Goal: Task Accomplishment & Management: Manage account settings

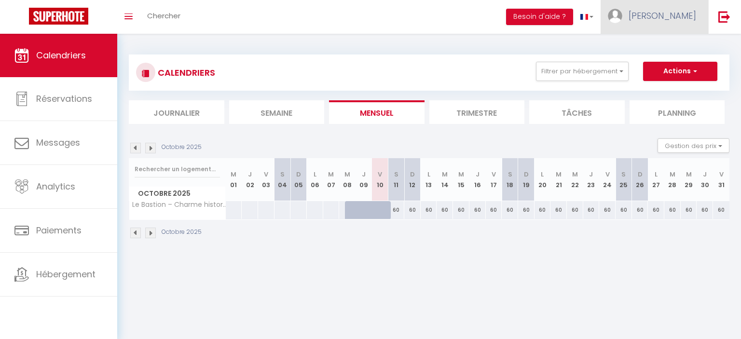
click at [687, 20] on span "[PERSON_NAME]" at bounding box center [662, 16] width 68 height 12
click at [663, 53] on link "Paramètres" at bounding box center [669, 48] width 71 height 16
select select "fr"
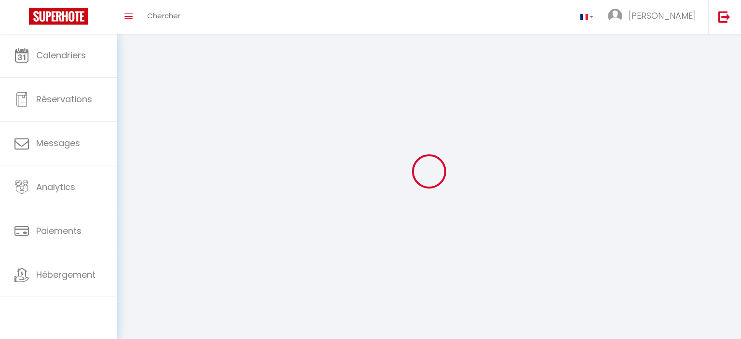
select select
type input "[PERSON_NAME]"
select select
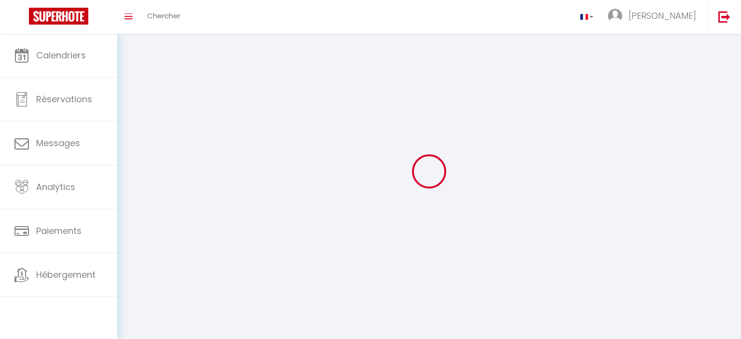
select select "28"
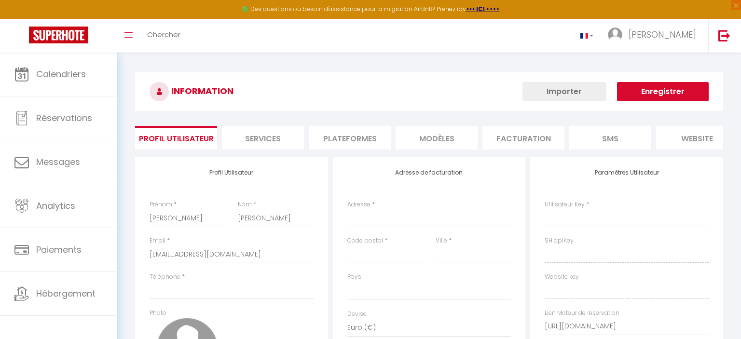
select select
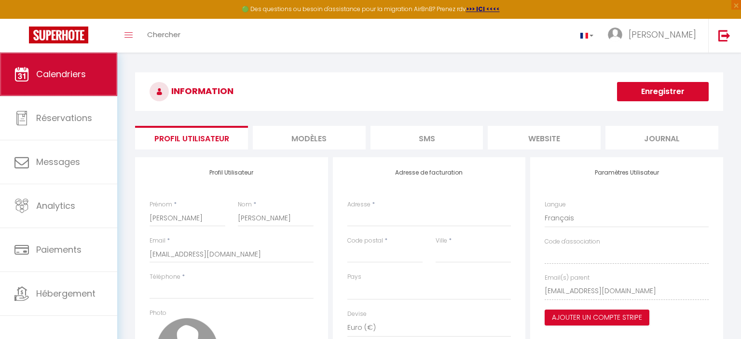
click at [70, 73] on span "Calendriers" at bounding box center [61, 74] width 50 height 12
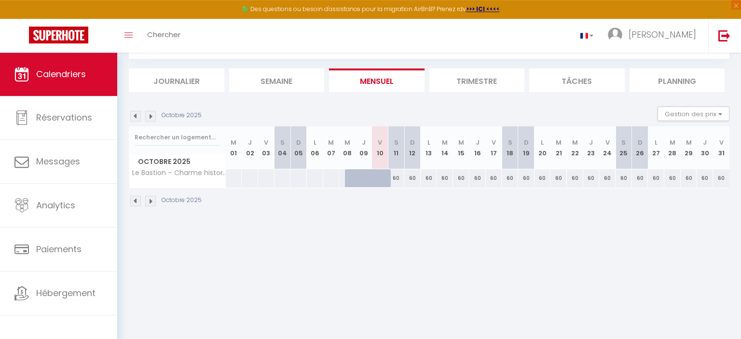
scroll to position [52, 0]
click at [149, 200] on img at bounding box center [150, 199] width 11 height 11
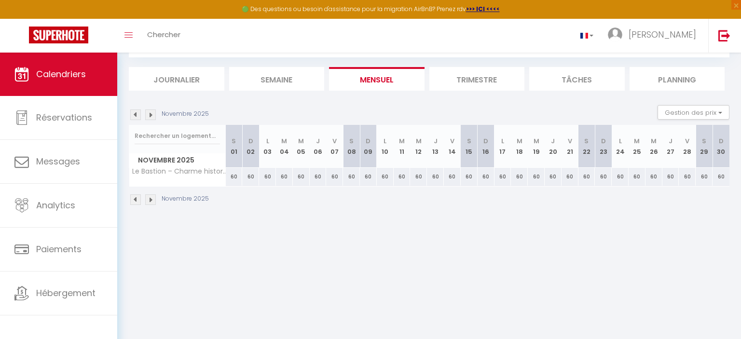
click at [149, 200] on img at bounding box center [150, 199] width 11 height 11
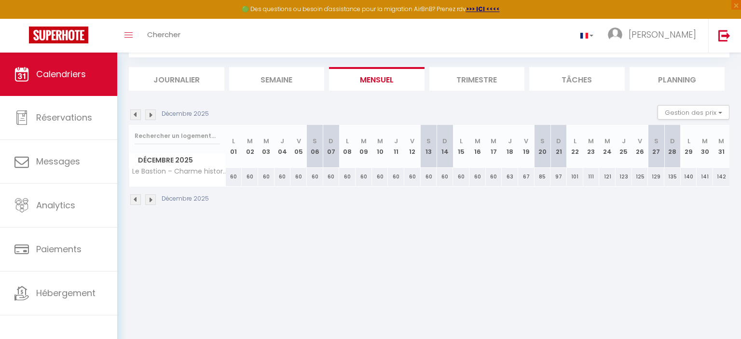
click at [135, 201] on img at bounding box center [135, 199] width 11 height 11
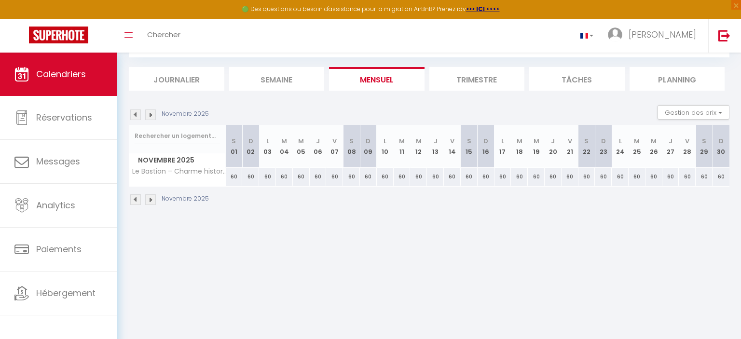
click at [149, 200] on img at bounding box center [150, 199] width 11 height 11
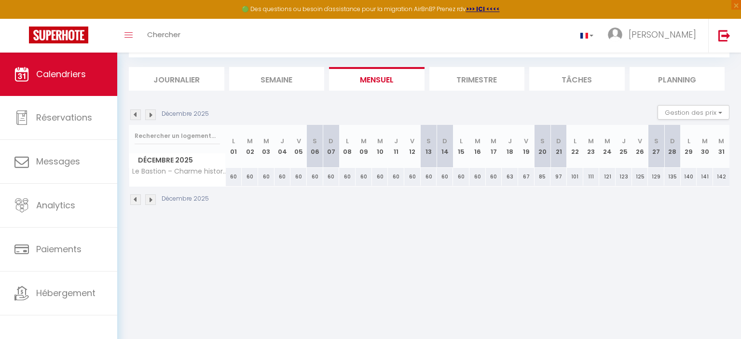
click at [135, 199] on img at bounding box center [135, 199] width 11 height 11
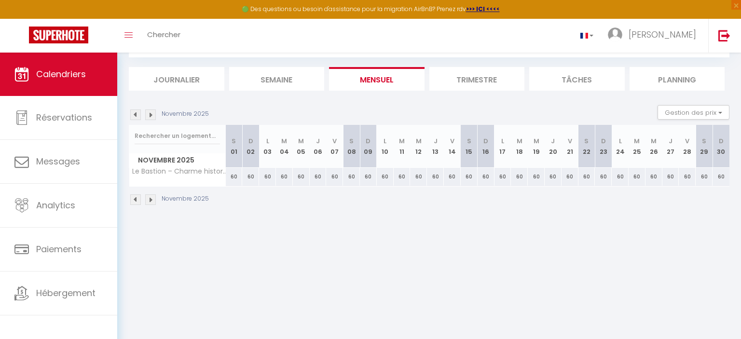
click at [135, 199] on img at bounding box center [135, 199] width 11 height 11
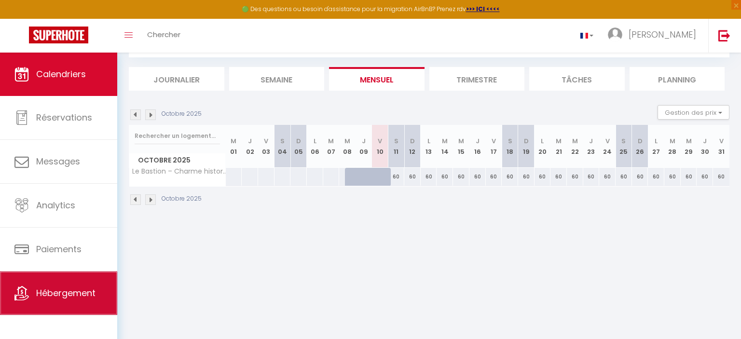
click at [64, 295] on span "Hébergement" at bounding box center [65, 293] width 59 height 12
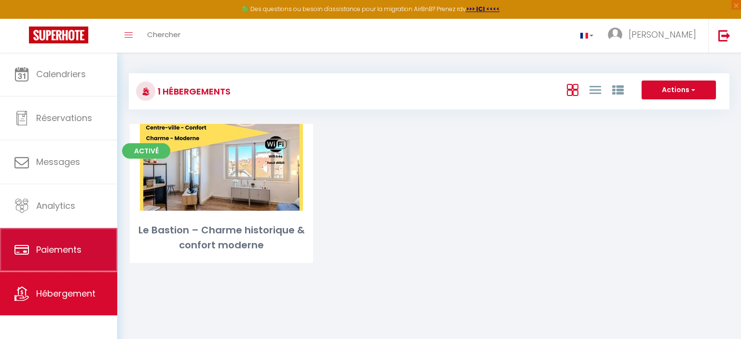
click at [49, 251] on span "Paiements" at bounding box center [58, 250] width 45 height 12
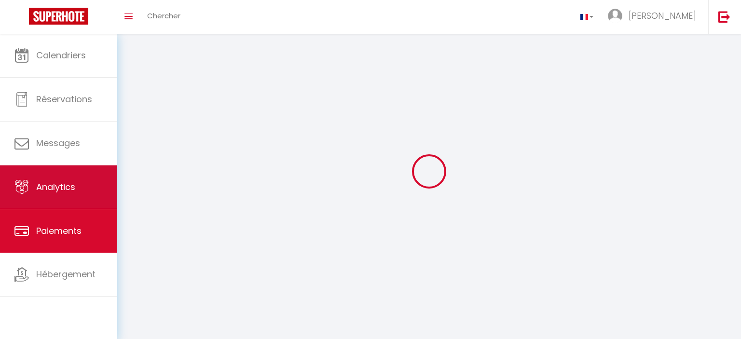
select select "2"
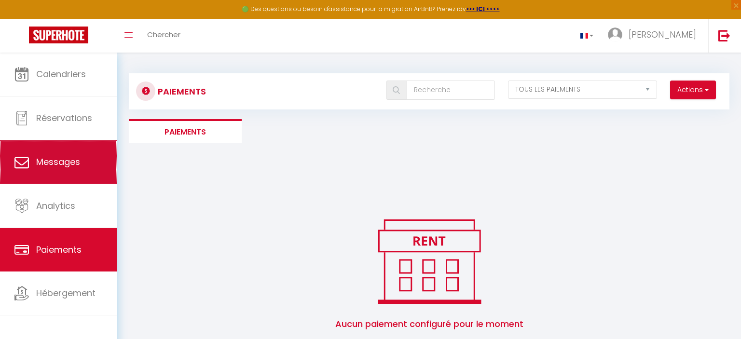
click at [34, 176] on link "Messages" at bounding box center [58, 161] width 117 height 43
select select "message"
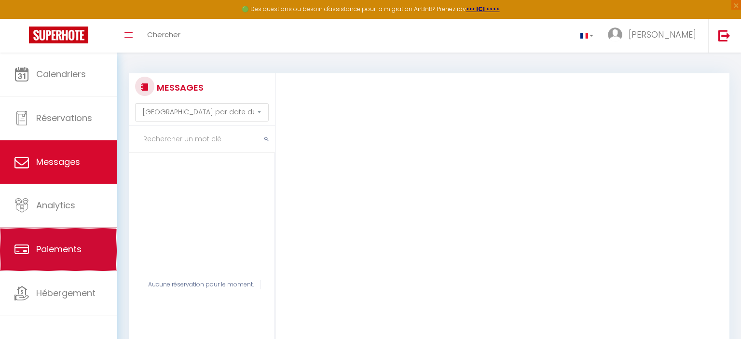
click at [72, 271] on link "Paiements" at bounding box center [58, 249] width 117 height 43
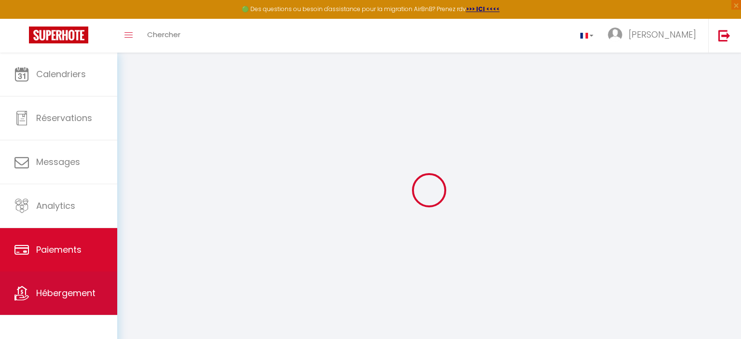
select select "2"
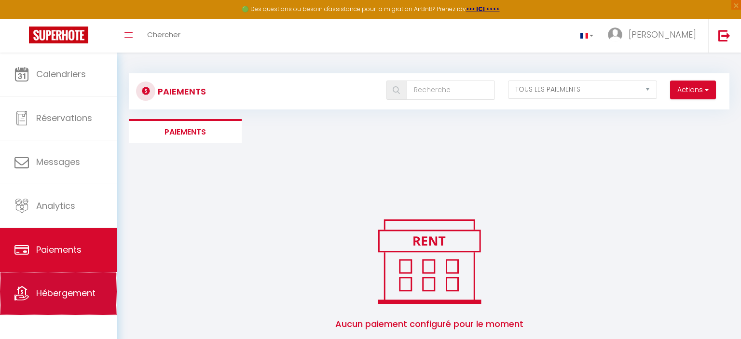
click at [67, 287] on link "Hébergement" at bounding box center [58, 292] width 117 height 43
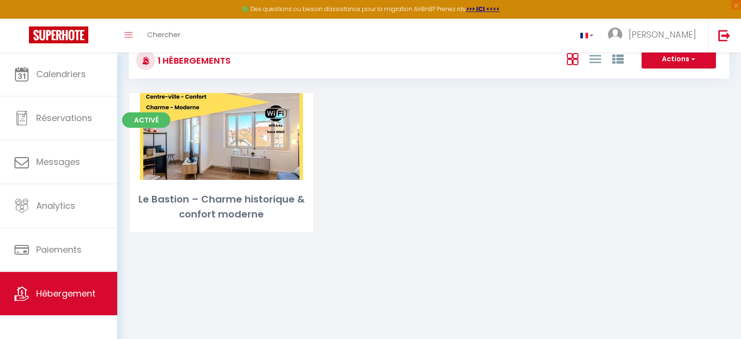
scroll to position [52, 0]
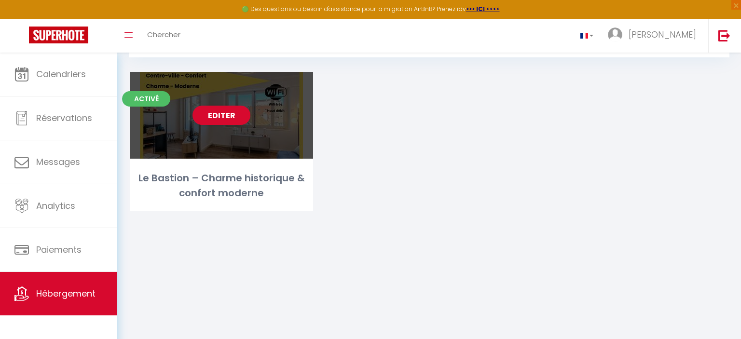
click at [263, 136] on div "Editer" at bounding box center [221, 115] width 183 height 87
select select "3"
select select "2"
select select "1"
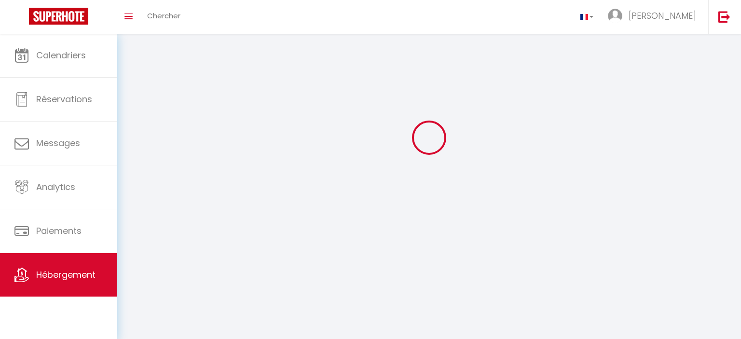
select select
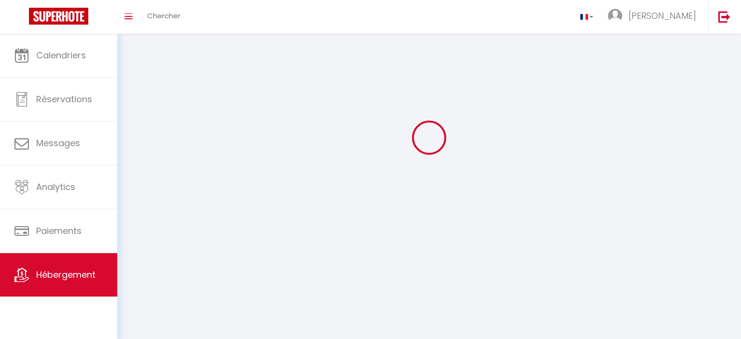
select select
checkbox input "false"
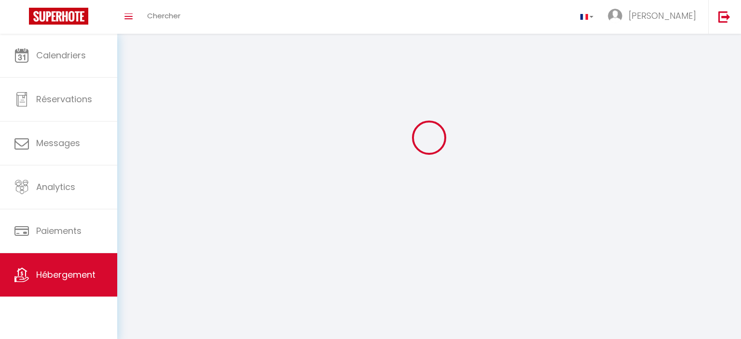
checkbox input "false"
select select
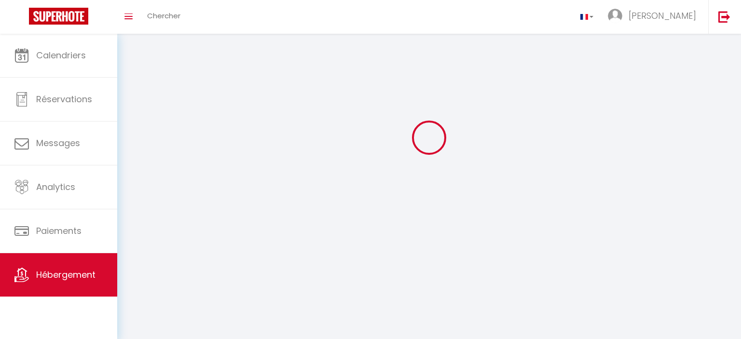
select select
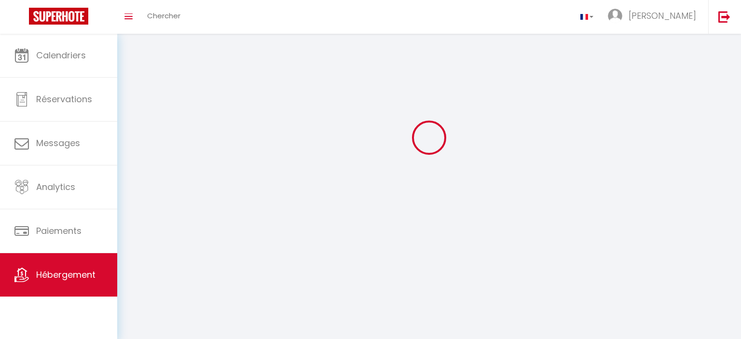
checkbox input "false"
select select
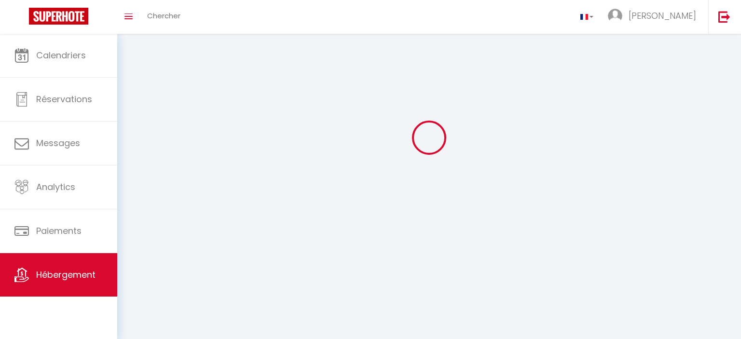
select select
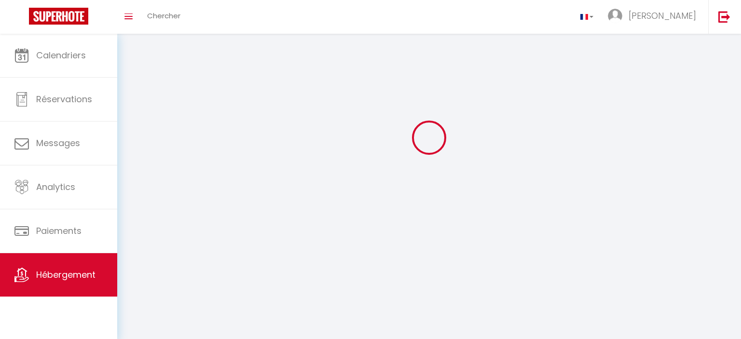
select select
checkbox input "false"
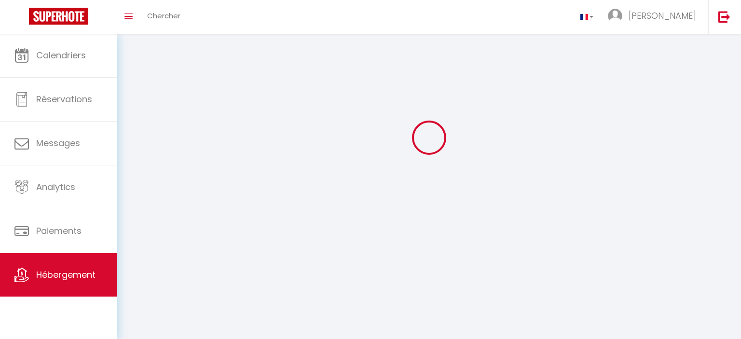
checkbox input "false"
select select
select select "28"
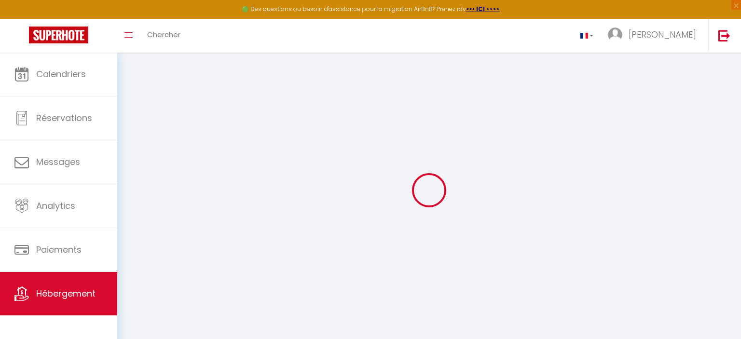
select select
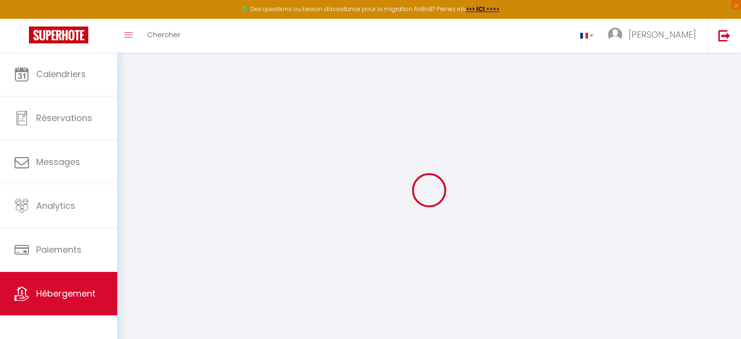
select select
checkbox input "false"
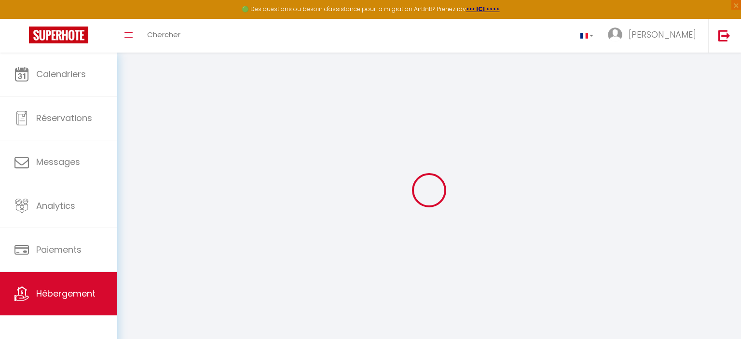
select select
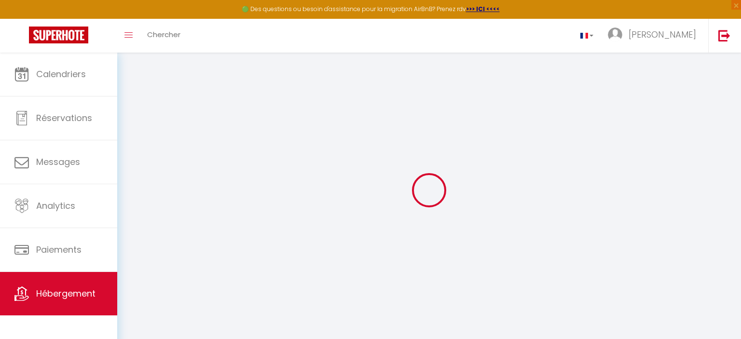
select select
checkbox input "false"
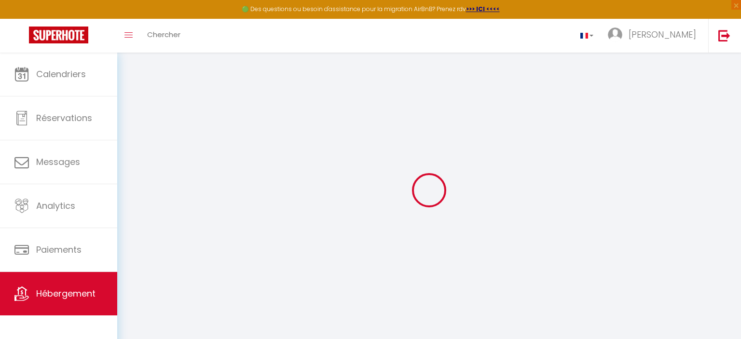
checkbox input "false"
select select
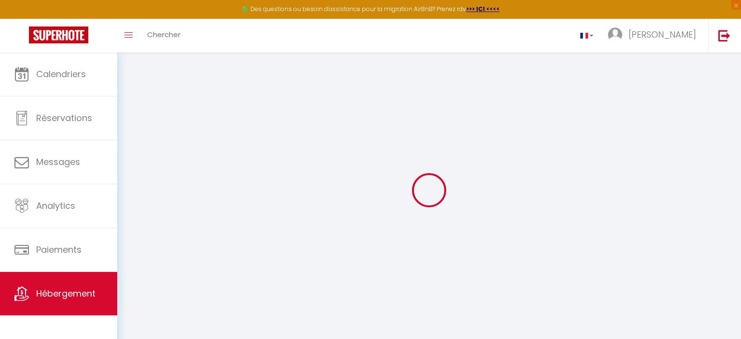
select select
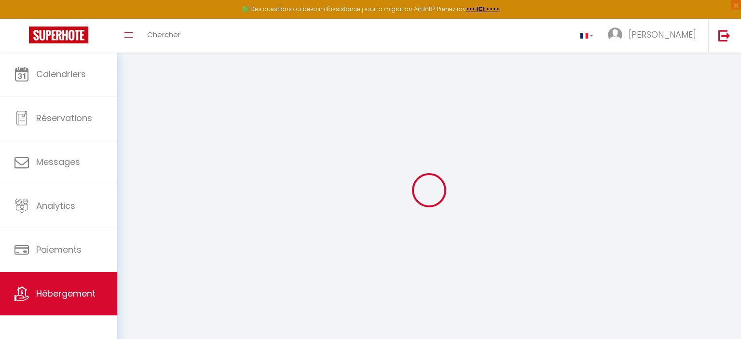
checkbox input "false"
select select
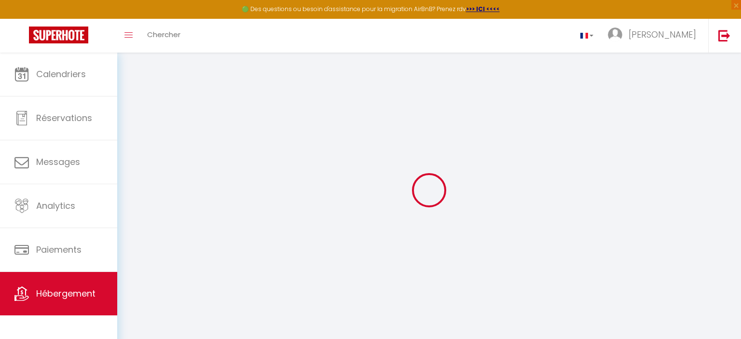
select select
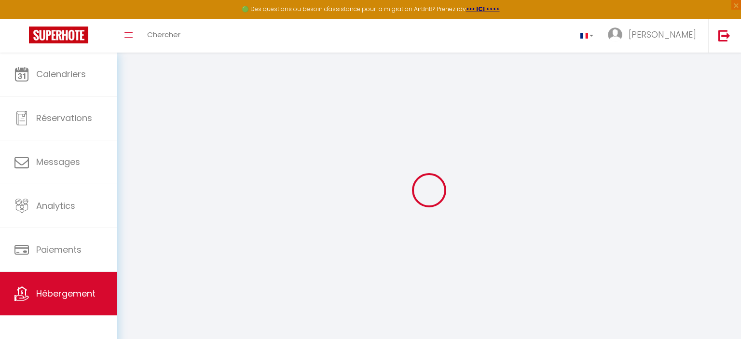
select select
checkbox input "false"
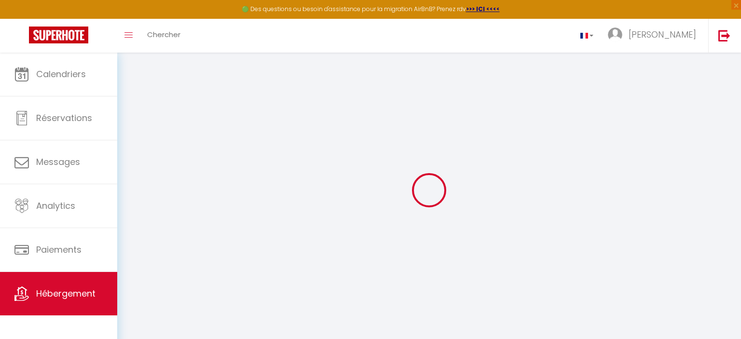
checkbox input "false"
select select
type input "Le Bastion – Charme historique & confort moderne"
type input "[PERSON_NAME]"
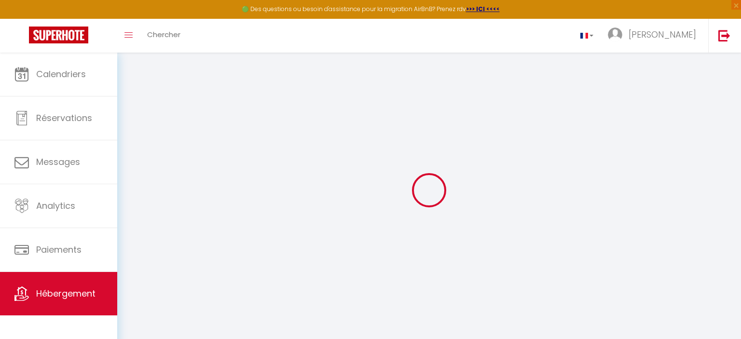
type input "[PERSON_NAME]"
type input "[STREET_ADDRESS]"
type input "74200"
type input "[GEOGRAPHIC_DATA]"
type input "150"
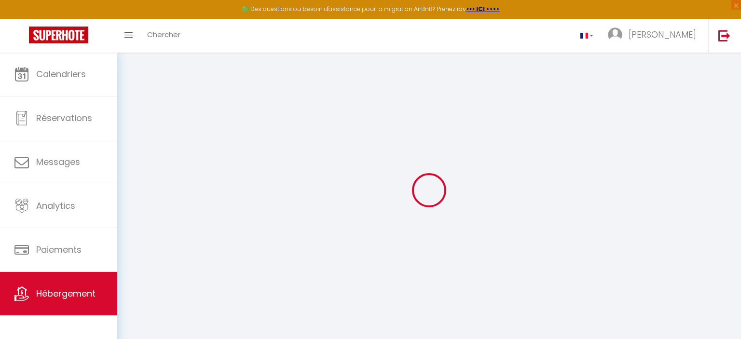
type input "50"
type input "0.5"
type input "500"
select select
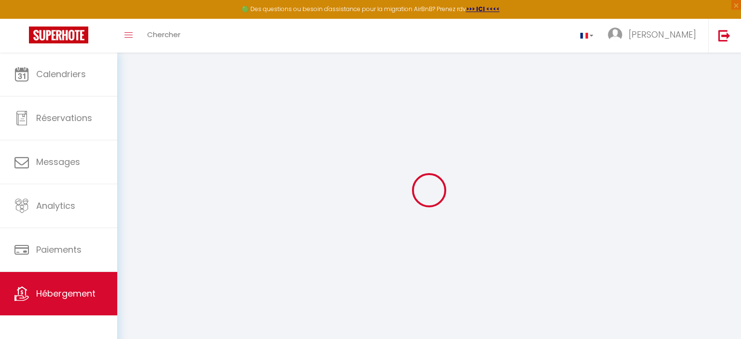
select select
type input "[STREET_ADDRESS]"
type input "74200"
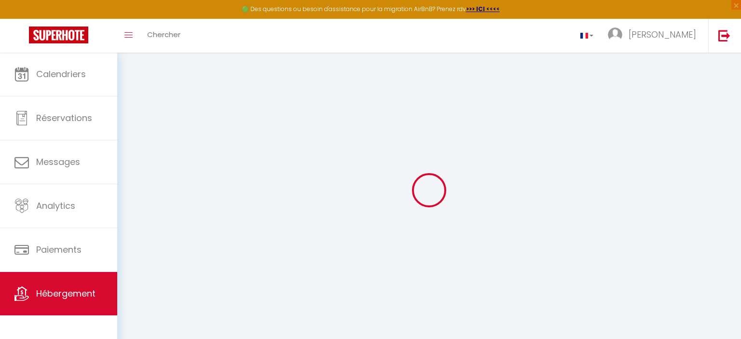
type input "[GEOGRAPHIC_DATA]"
type input "[EMAIL_ADDRESS][DOMAIN_NAME]"
select select
checkbox input "false"
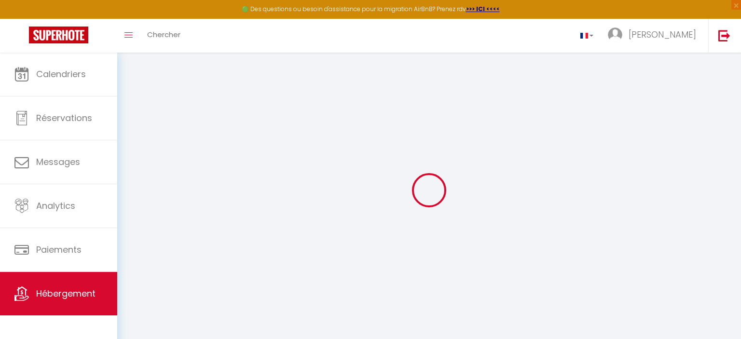
checkbox input "false"
select select
type input "0"
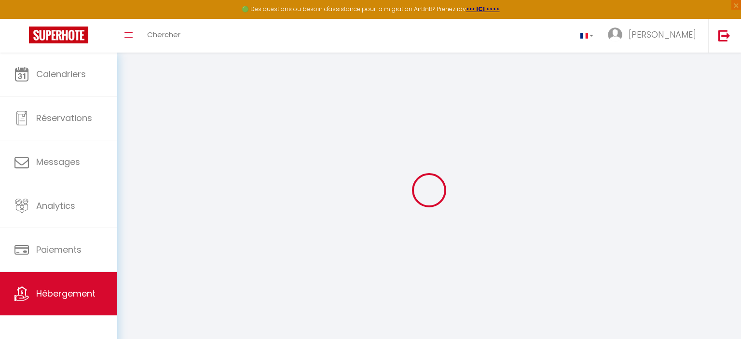
type input "0"
type input "0.5"
select select
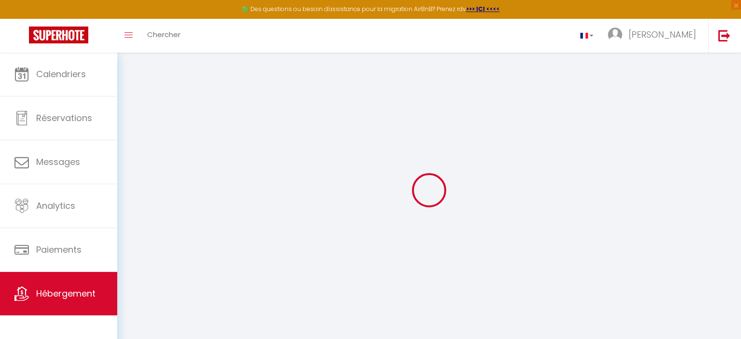
select select
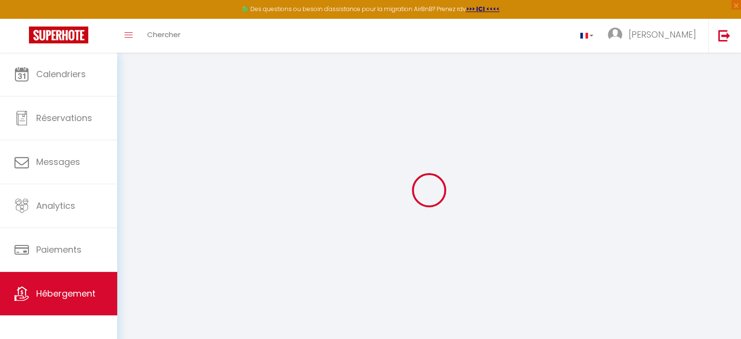
checkbox input "false"
type input "0.5"
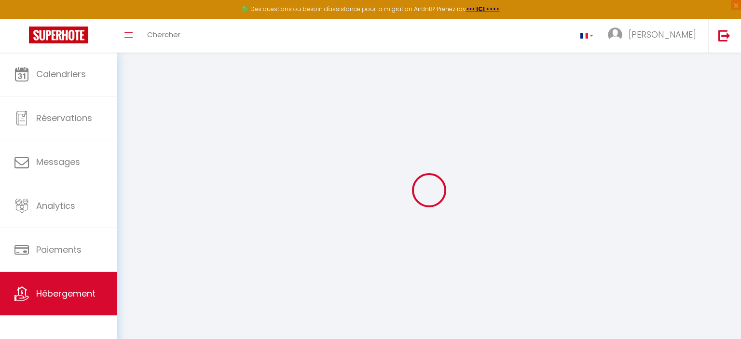
select select
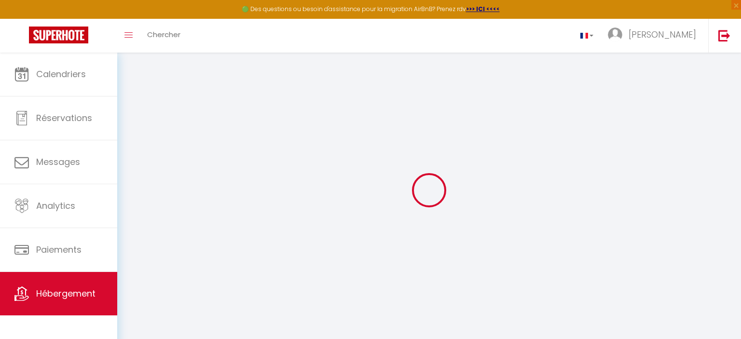
select select
checkbox input "false"
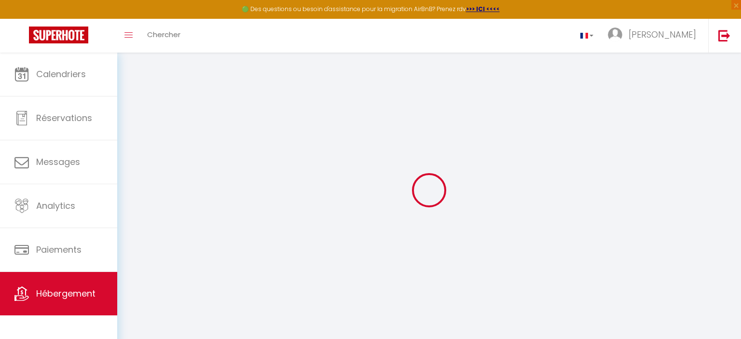
type input "0.5"
select select
checkbox input "false"
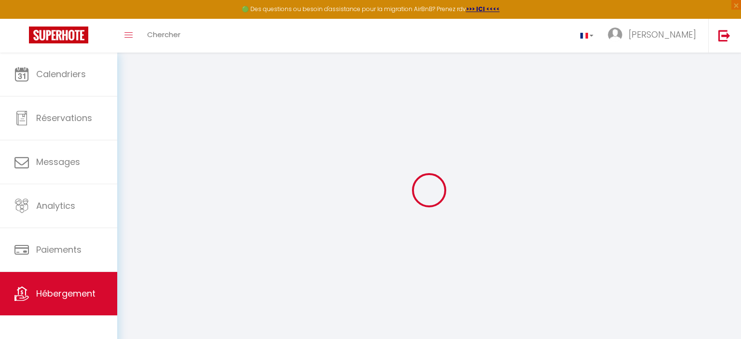
checkbox input "false"
select select "16:00"
select select "23:45"
select select "10:00"
select select "30"
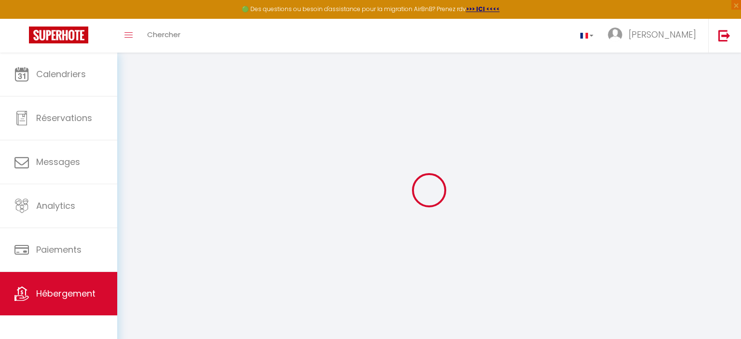
select select "120"
type input "0.5"
select select
checkbox input "false"
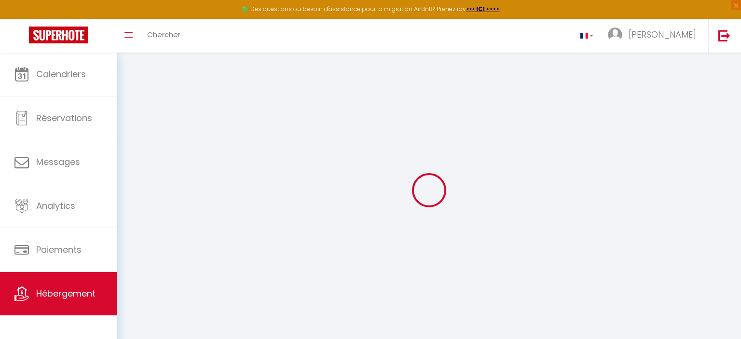
checkbox input "false"
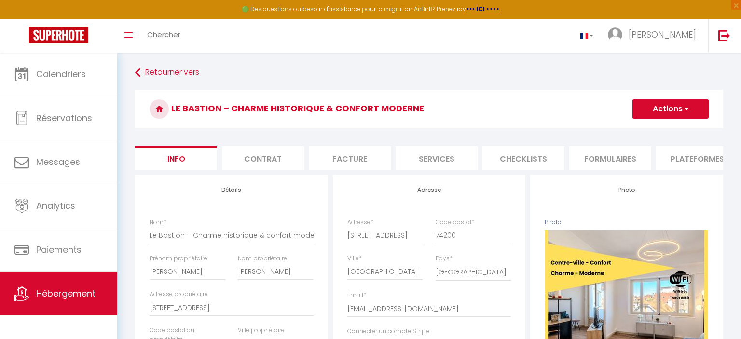
type input "0.5"
select select
checkbox input "false"
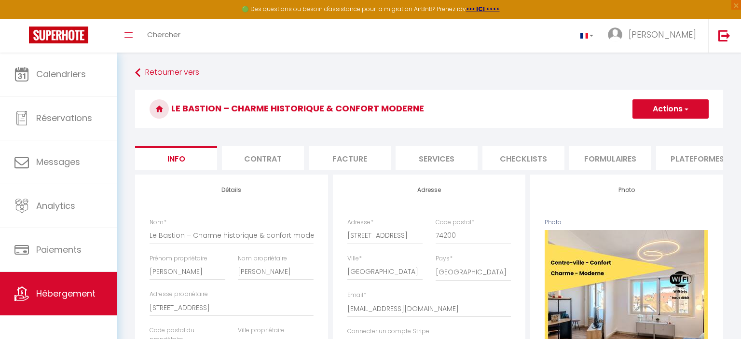
checkbox input "false"
click at [445, 159] on li "Services" at bounding box center [436, 158] width 82 height 24
select select
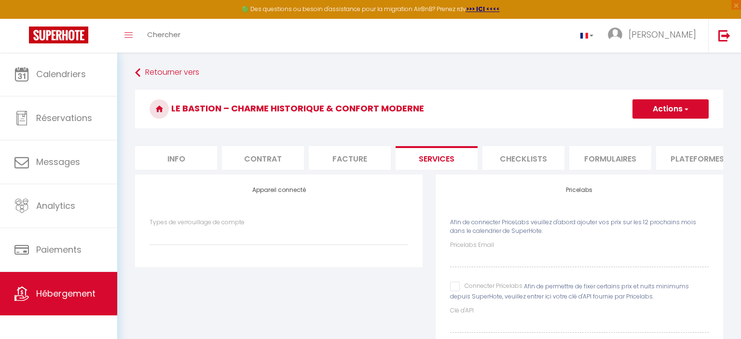
click at [534, 154] on li "Checklists" at bounding box center [523, 158] width 82 height 24
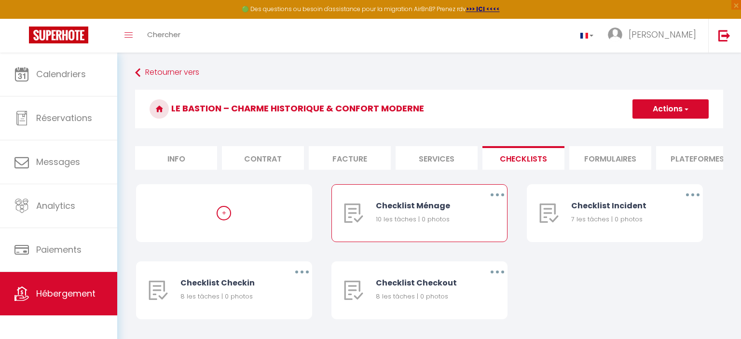
click at [389, 214] on div "Checklist Ménage 10 les tâches | 0 photos" at bounding box center [423, 213] width 95 height 57
click at [495, 193] on button "button" at bounding box center [497, 194] width 27 height 15
click at [447, 215] on link "Editer" at bounding box center [471, 217] width 71 height 16
type input "Checklist Ménage"
type input "Procédure à suivre à la fin du ménage"
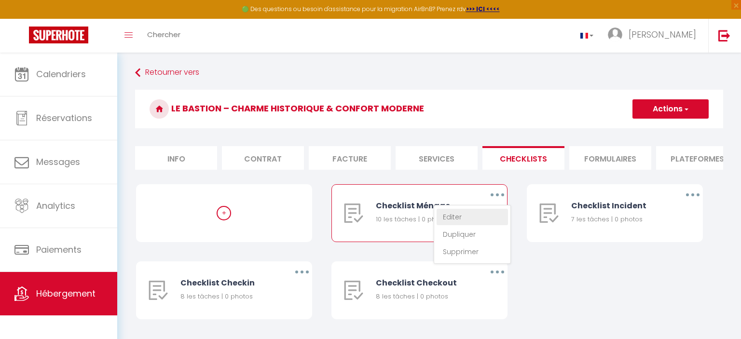
select select
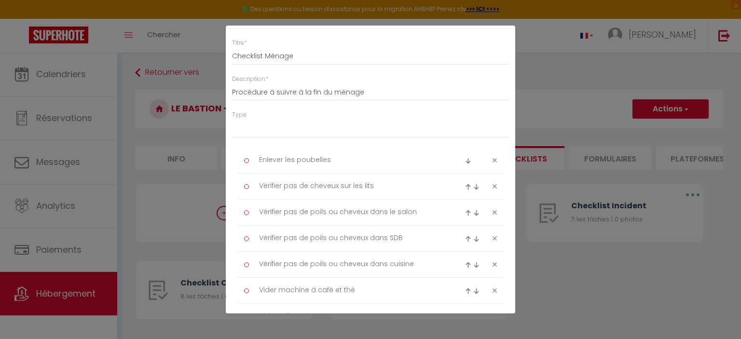
scroll to position [48, 0]
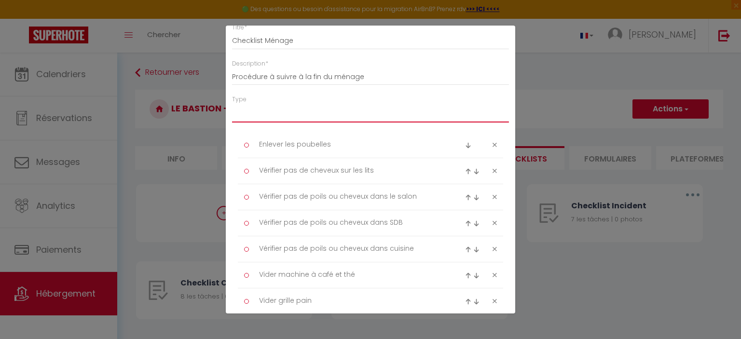
click at [232, 104] on select "Ménage Incident Checkin Checkout" at bounding box center [370, 113] width 277 height 18
click at [458, 104] on select "Ménage Incident Checkin Checkout" at bounding box center [370, 113] width 277 height 18
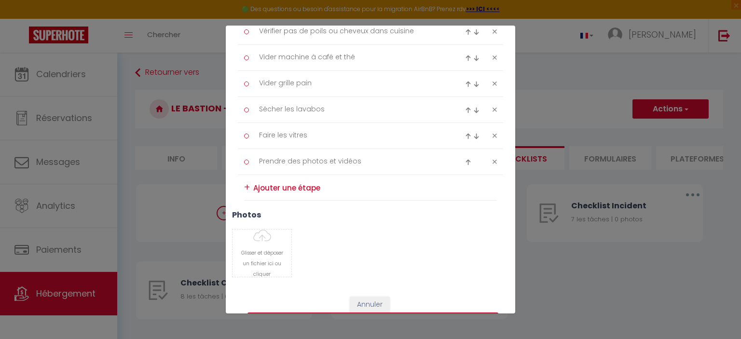
scroll to position [291, 0]
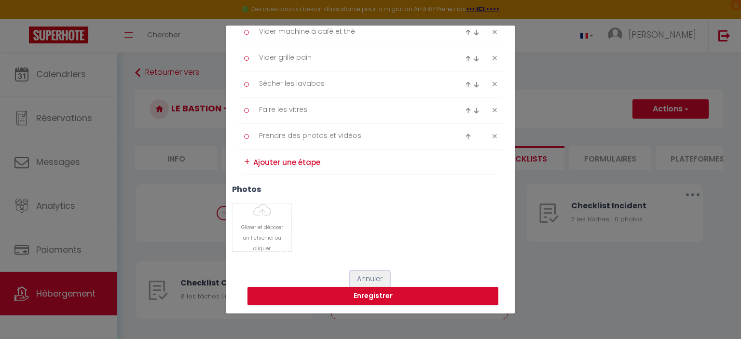
drag, startPoint x: 382, startPoint y: 285, endPoint x: 384, endPoint y: 279, distance: 5.8
click at [384, 282] on button "Annuler" at bounding box center [370, 279] width 40 height 16
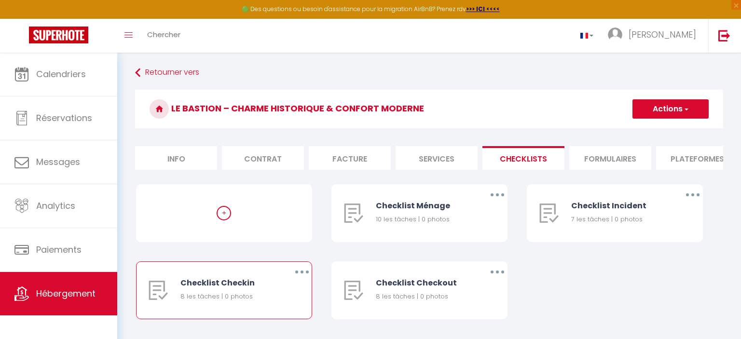
click at [278, 285] on div "Checklist Checkin 8 les tâches | 0 photos" at bounding box center [231, 290] width 102 height 57
click at [300, 275] on button "button" at bounding box center [301, 271] width 27 height 15
click at [270, 295] on link "Editer" at bounding box center [276, 294] width 71 height 16
type input "Checklist Checkin"
type input "Procédure à suivre lors du checkin"
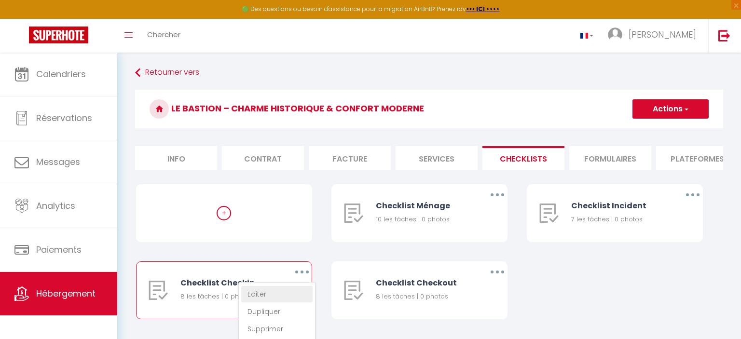
select select "3"
type textarea "Indiquer le WIFI"
type textarea "Indiquer le chauffage"
type textarea "Indiquer la clim"
type textarea "Indiquer procédure checkout"
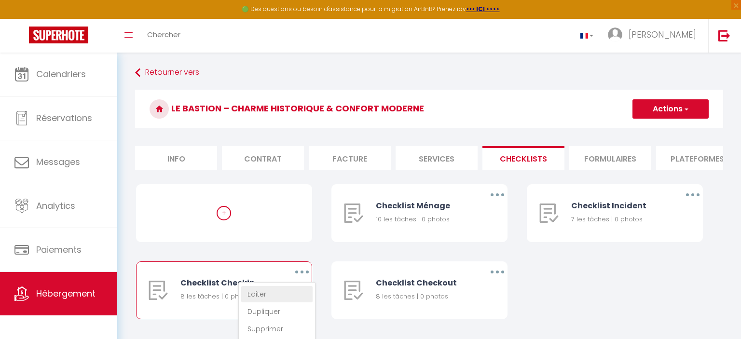
type textarea "Rappeler pas de bruits après 22h"
type textarea "Prendre carte d'identité en photo"
type textarea "Expliquer et donner conseils avec carte en support"
type textarea "Montrer le guide de bienvenue"
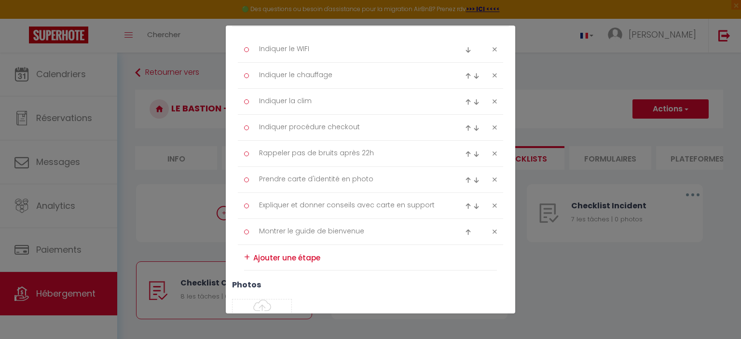
scroll to position [146, 0]
click at [496, 99] on icon at bounding box center [494, 99] width 4 height 7
type textarea "Indiquer procédure checkout"
type textarea "Rappeler pas de bruits après 22h"
type textarea "Prendre carte d'identité en photo"
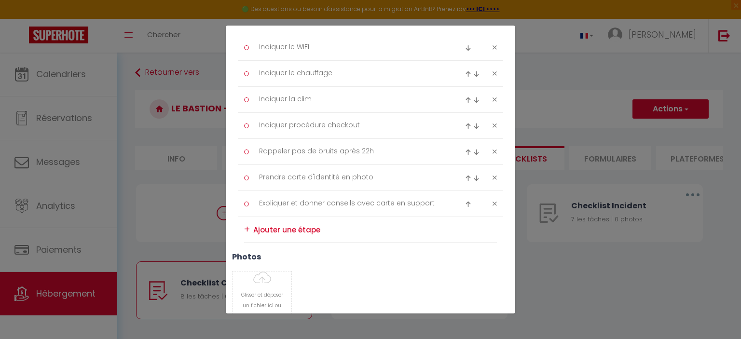
type textarea "Expliquer et donner conseils avec carte en support"
type textarea "Montrer le guide de bienvenue"
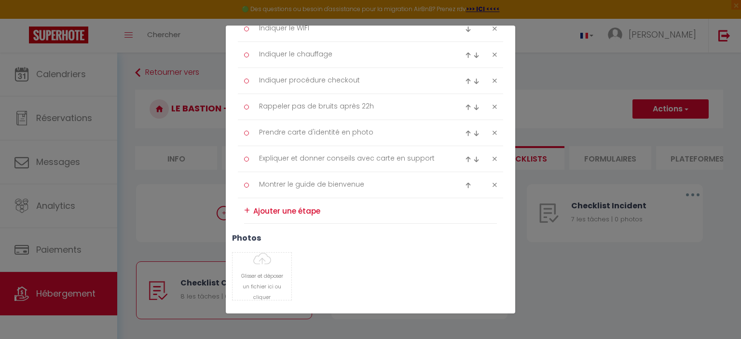
scroll to position [213, 0]
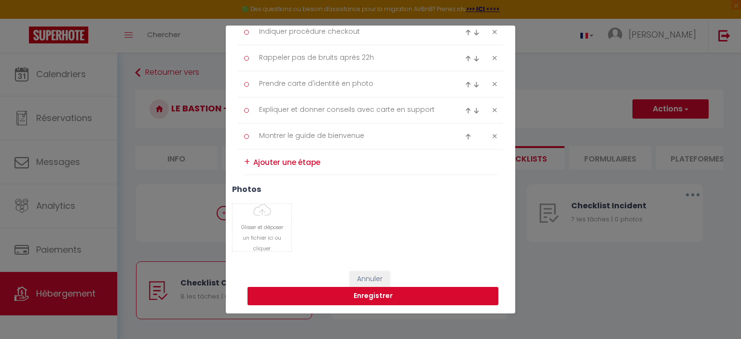
click at [401, 289] on button "Enregistrer" at bounding box center [372, 296] width 251 height 18
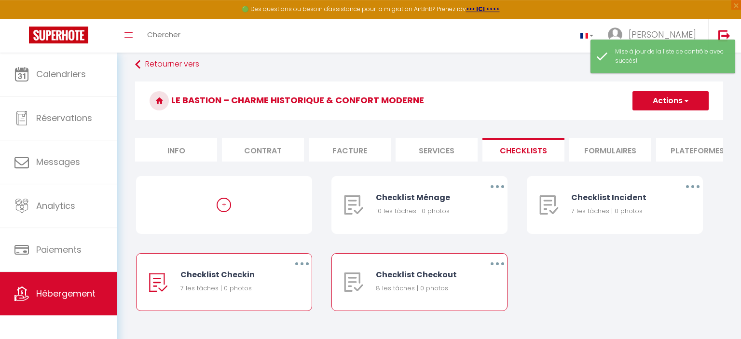
scroll to position [52, 0]
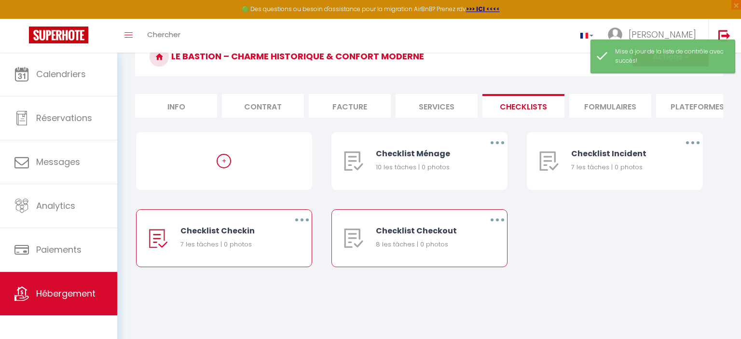
click at [506, 218] on button "button" at bounding box center [497, 219] width 27 height 15
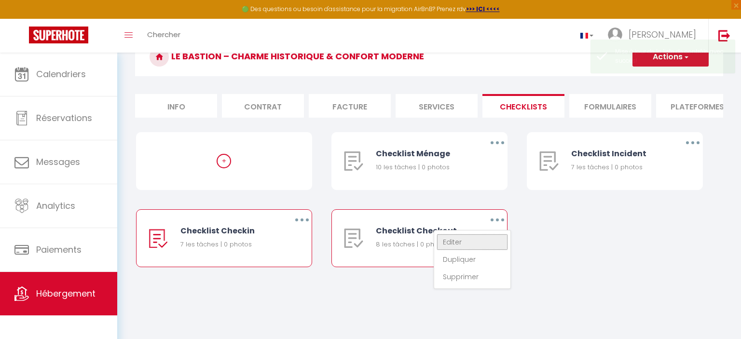
click at [453, 238] on link "Editer" at bounding box center [471, 242] width 71 height 16
type input "Checklist Checkout"
type input "Procédure à suivre lors du checkout"
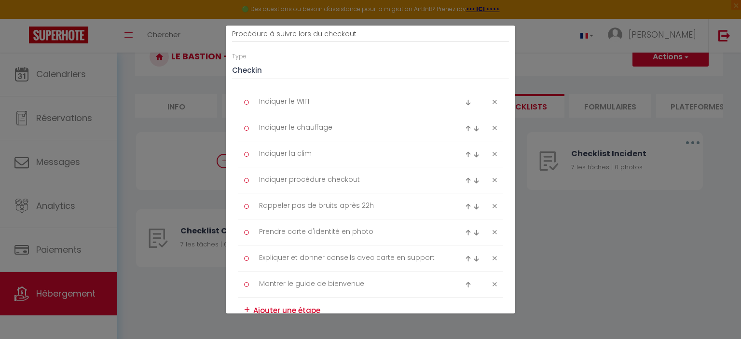
scroll to position [97, 0]
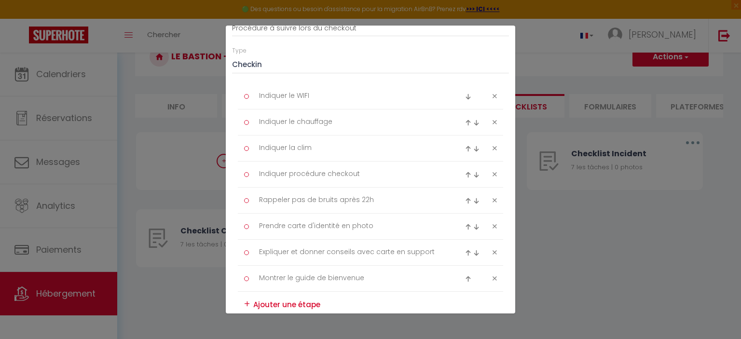
click at [497, 95] on div at bounding box center [481, 97] width 44 height 12
click at [494, 95] on icon at bounding box center [494, 96] width 4 height 7
type textarea "Indiquer le chauffage"
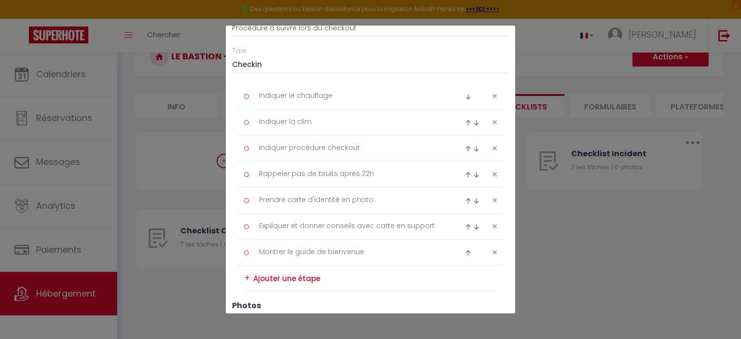
click at [495, 120] on icon at bounding box center [494, 122] width 4 height 7
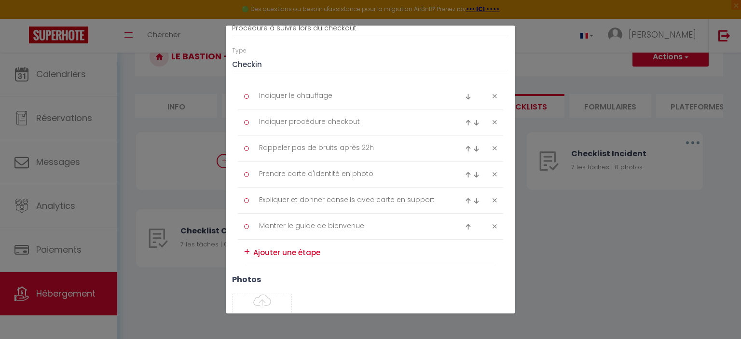
click at [496, 98] on icon at bounding box center [494, 96] width 4 height 7
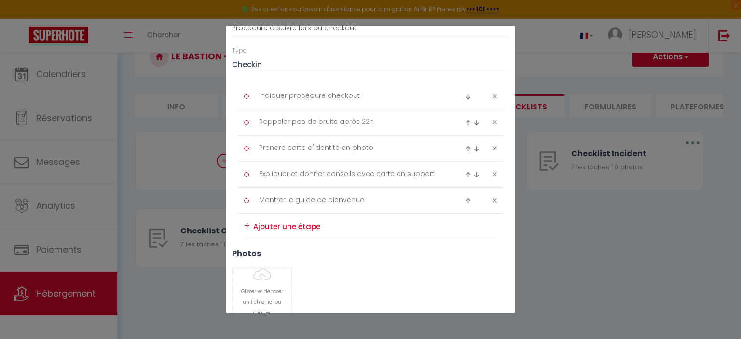
click at [494, 122] on icon at bounding box center [494, 122] width 4 height 7
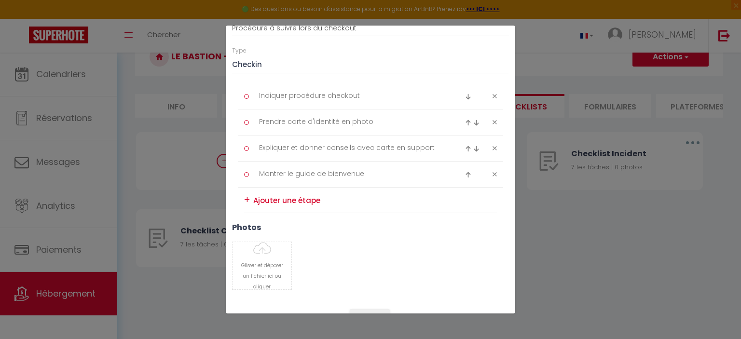
click at [494, 122] on icon at bounding box center [494, 122] width 4 height 7
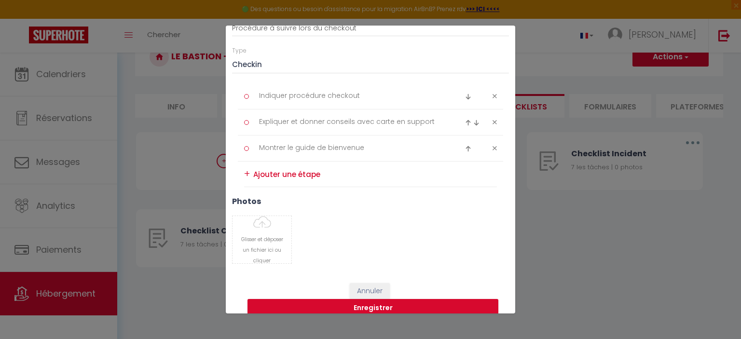
click at [494, 122] on icon at bounding box center [494, 122] width 4 height 7
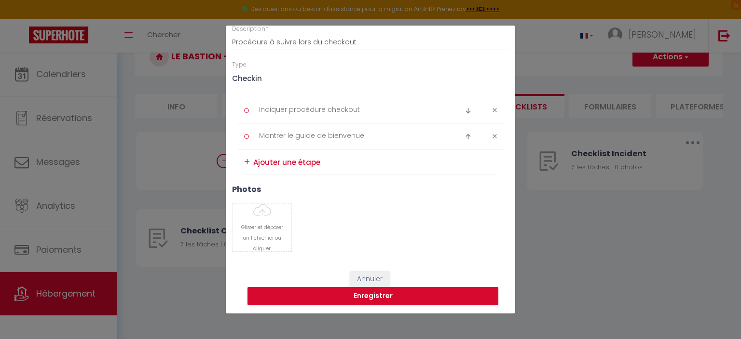
click at [491, 138] on div at bounding box center [481, 137] width 44 height 12
click at [495, 137] on icon at bounding box center [494, 136] width 4 height 7
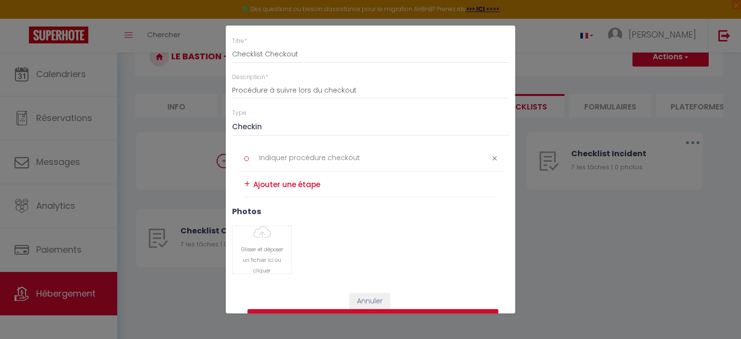
scroll to position [57, 0]
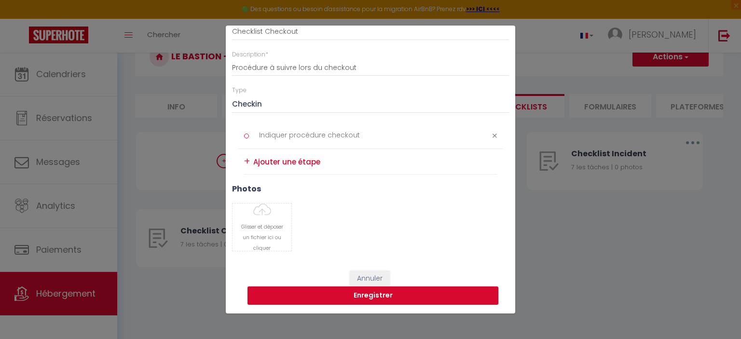
click at [499, 136] on div at bounding box center [481, 135] width 44 height 7
click at [493, 136] on icon at bounding box center [494, 135] width 4 height 7
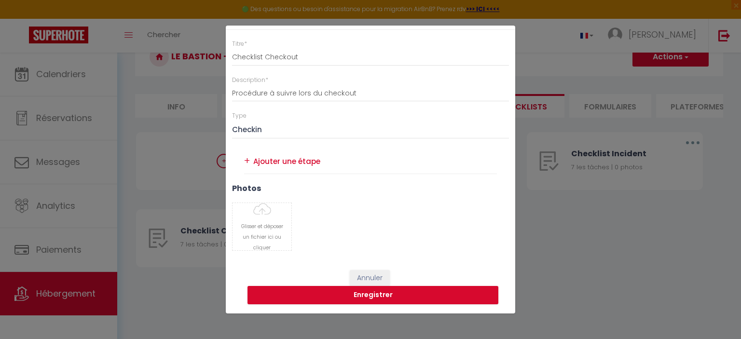
scroll to position [31, 0]
click at [253, 163] on li "+" at bounding box center [370, 161] width 253 height 25
drag, startPoint x: 259, startPoint y: 164, endPoint x: 232, endPoint y: 166, distance: 26.6
click at [253, 167] on textarea at bounding box center [375, 161] width 244 height 14
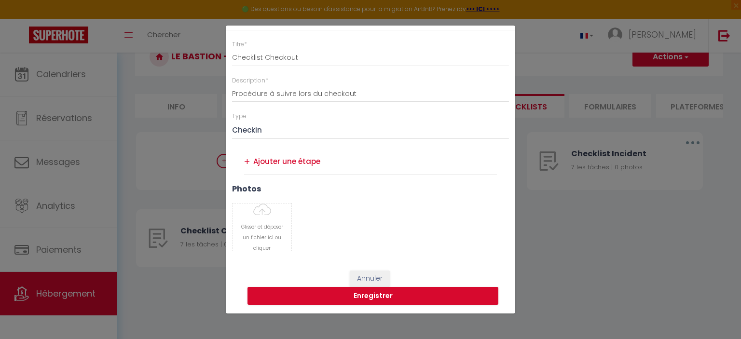
click at [247, 163] on div "+" at bounding box center [247, 161] width 6 height 15
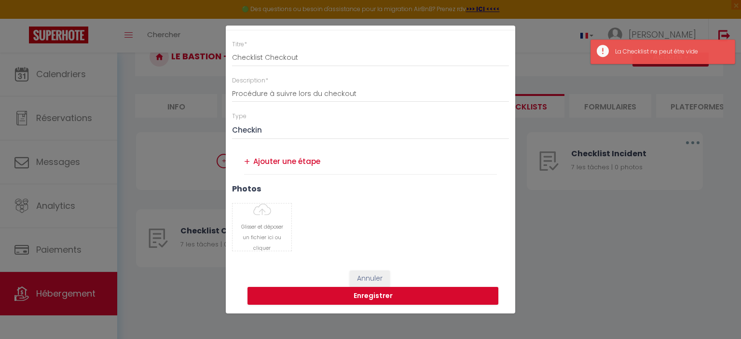
click at [248, 159] on div "+" at bounding box center [247, 161] width 6 height 15
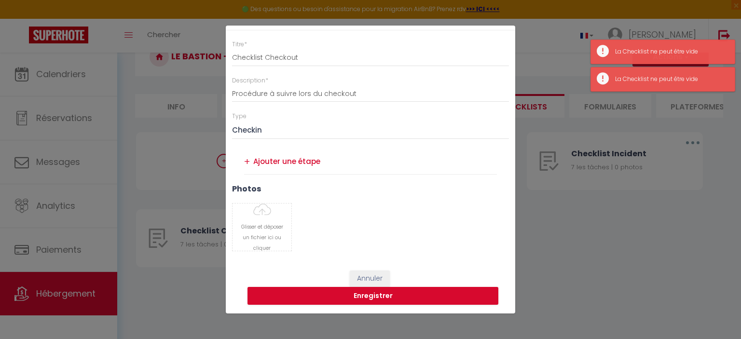
click at [248, 159] on div "+" at bounding box center [247, 161] width 6 height 15
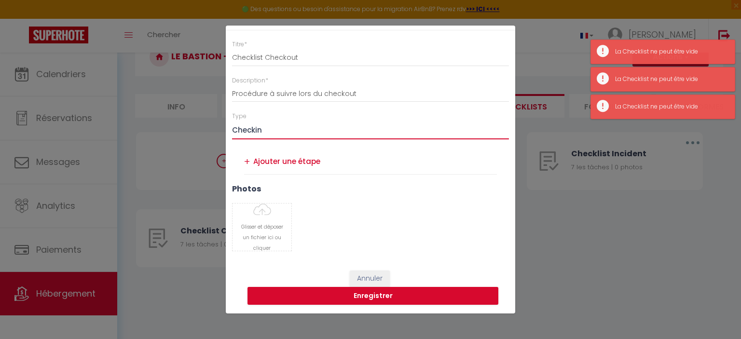
click at [232, 121] on select "Ménage Incident Checkin Checkout" at bounding box center [370, 130] width 277 height 18
click at [283, 130] on select "Ménage Incident Checkin Checkout" at bounding box center [370, 130] width 277 height 18
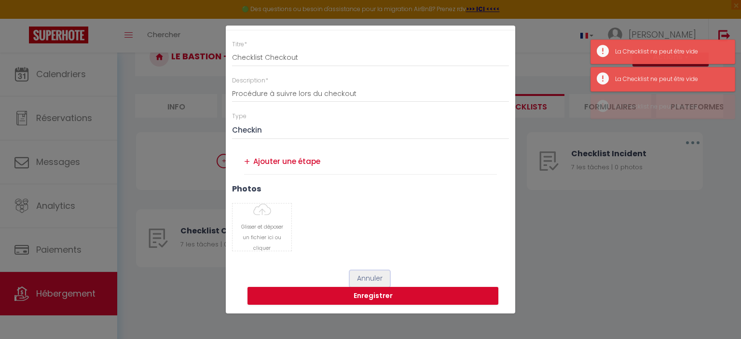
click at [384, 283] on button "Annuler" at bounding box center [370, 279] width 40 height 16
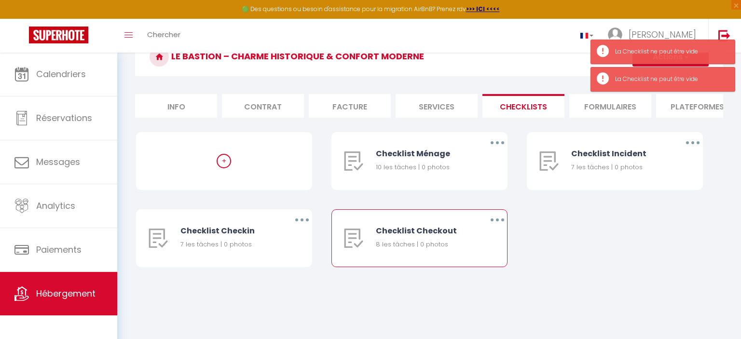
click at [411, 233] on div "Checklist Checkout" at bounding box center [423, 231] width 95 height 12
click at [499, 215] on button "button" at bounding box center [497, 219] width 27 height 15
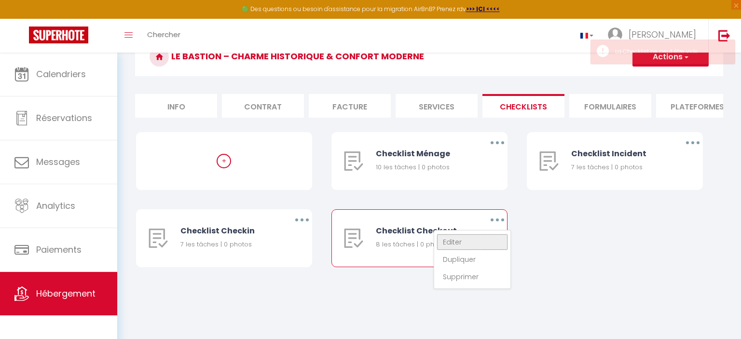
click at [461, 236] on link "Editer" at bounding box center [471, 242] width 71 height 16
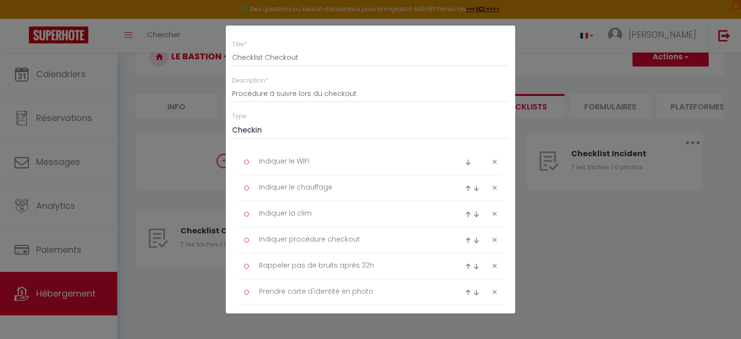
scroll to position [239, 0]
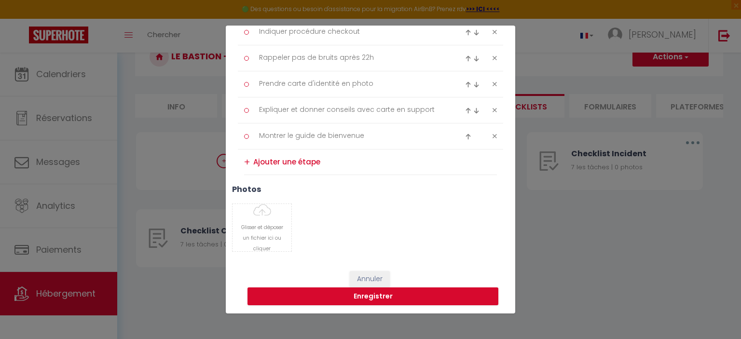
click at [247, 161] on div "+" at bounding box center [247, 162] width 6 height 15
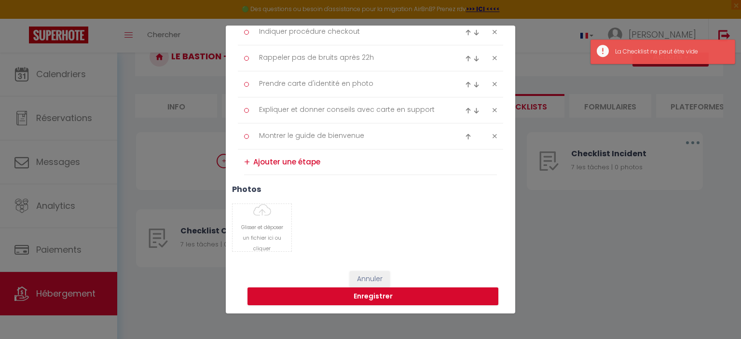
click at [282, 165] on textarea at bounding box center [375, 161] width 244 height 15
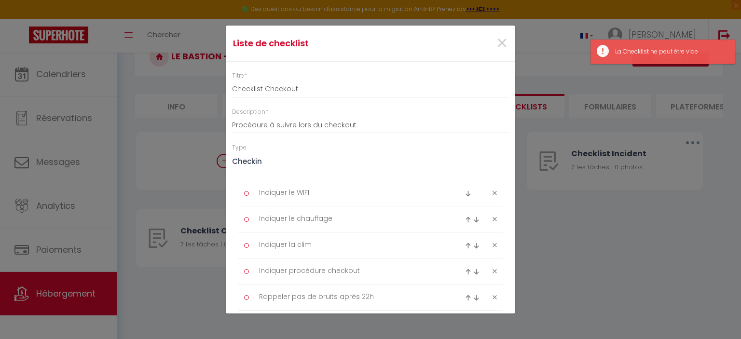
click at [330, 151] on div "Type Ménage Incident Checkin Checkout" at bounding box center [370, 156] width 277 height 27
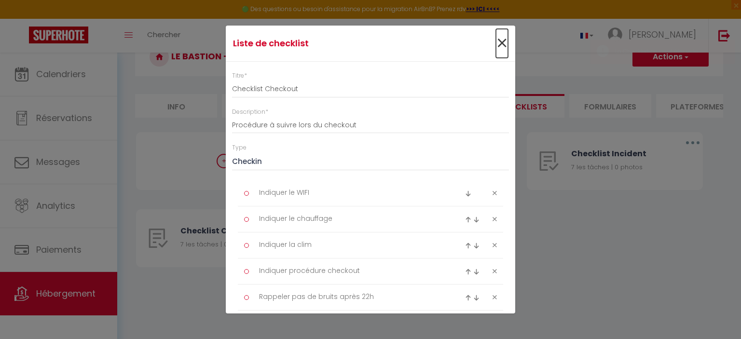
click at [499, 51] on span "×" at bounding box center [502, 43] width 12 height 29
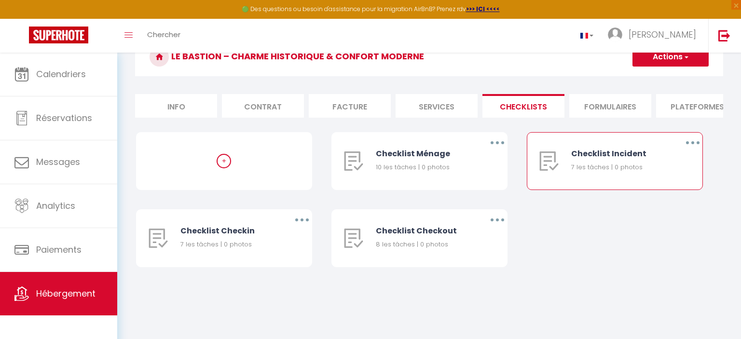
click at [655, 160] on div "Checklist Incident 7 les tâches | 0 photos" at bounding box center [618, 161] width 95 height 57
click at [697, 142] on button "button" at bounding box center [692, 142] width 27 height 15
click at [661, 160] on link "Editer" at bounding box center [667, 165] width 71 height 16
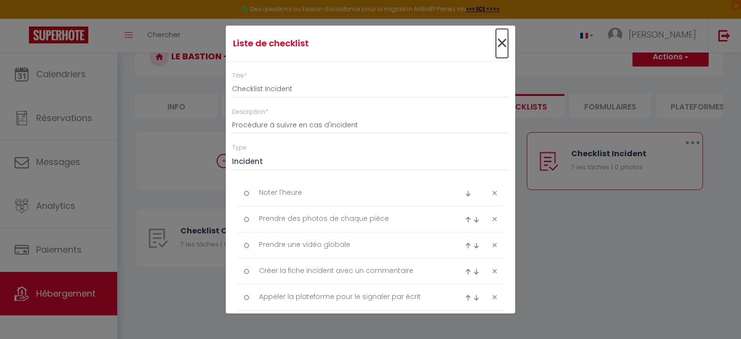
click at [506, 48] on span "×" at bounding box center [502, 43] width 12 height 29
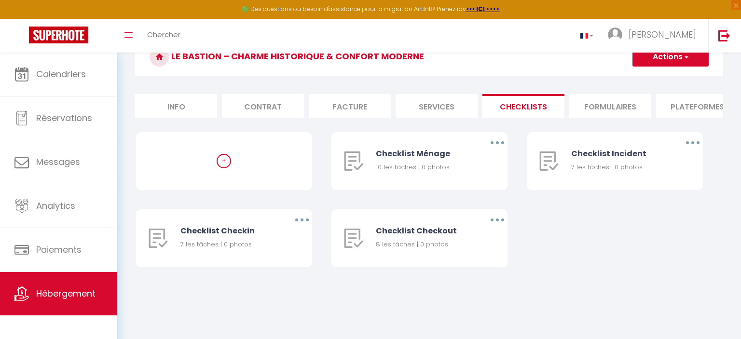
click at [586, 109] on li "Formulaires" at bounding box center [610, 106] width 82 height 24
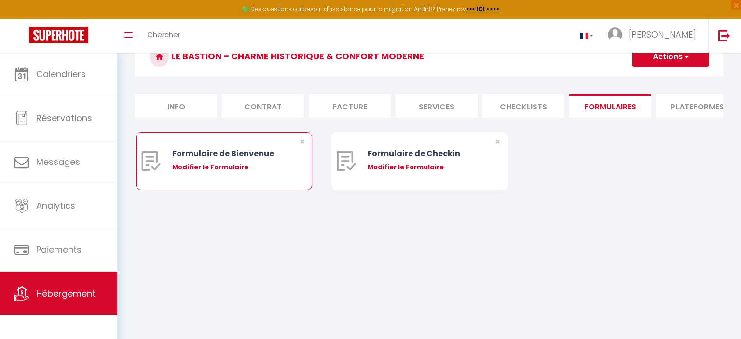
click at [217, 165] on div "Modifier le Formulaire" at bounding box center [231, 168] width 119 height 10
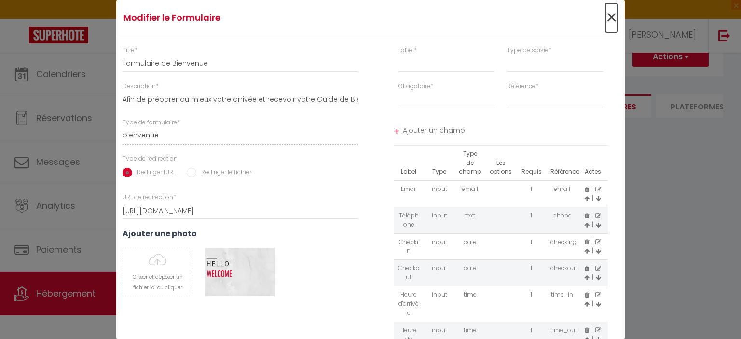
click at [608, 14] on span "×" at bounding box center [611, 17] width 12 height 29
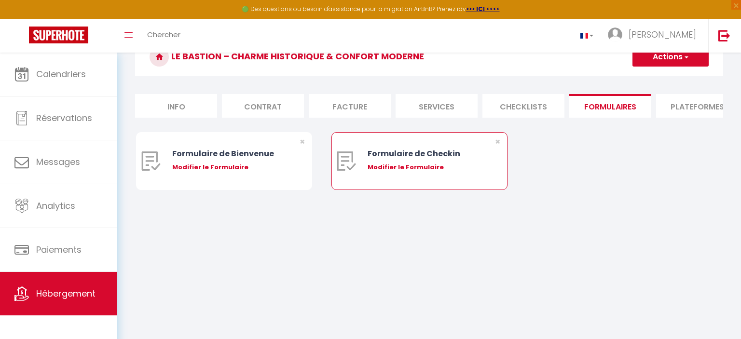
click at [455, 169] on div "Modifier le Formulaire" at bounding box center [426, 168] width 119 height 10
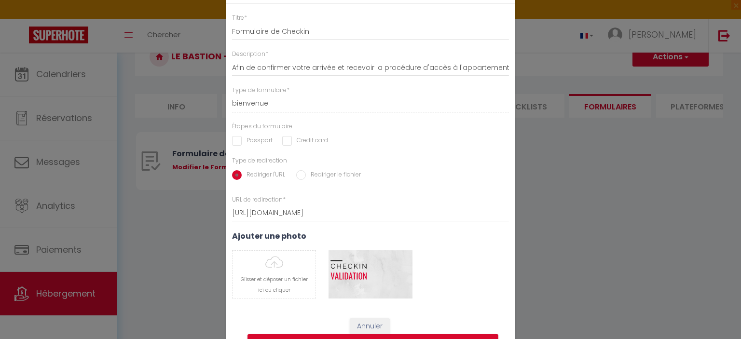
drag, startPoint x: 649, startPoint y: 249, endPoint x: 610, endPoint y: 259, distance: 40.9
click at [649, 249] on div "Modifier le Formulaire × Titre * Formulaire de Checkin Description * Afin de co…" at bounding box center [370, 169] width 741 height 339
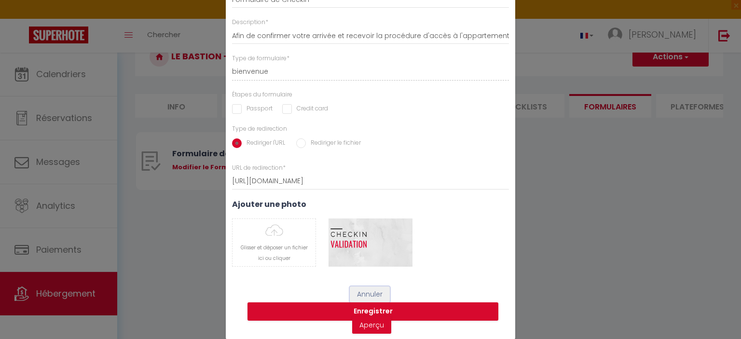
drag, startPoint x: 369, startPoint y: 295, endPoint x: 401, endPoint y: 286, distance: 33.3
click at [369, 295] on button "Annuler" at bounding box center [370, 294] width 40 height 16
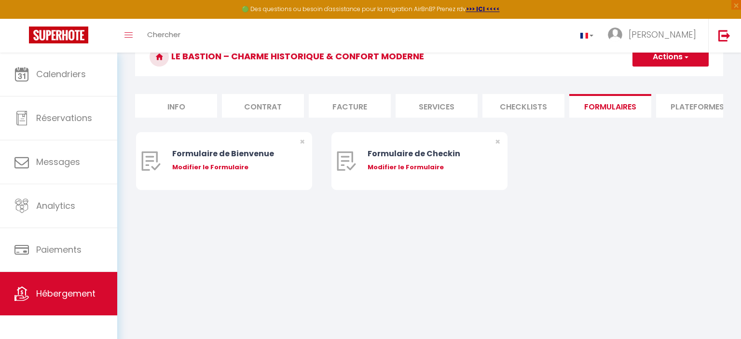
scroll to position [0, 0]
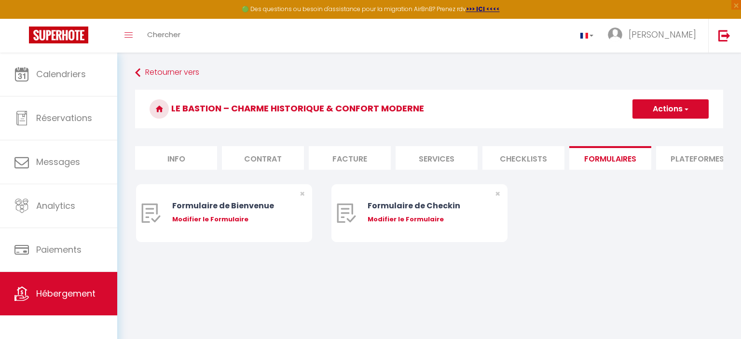
click at [714, 155] on li "Plateformes" at bounding box center [697, 158] width 82 height 24
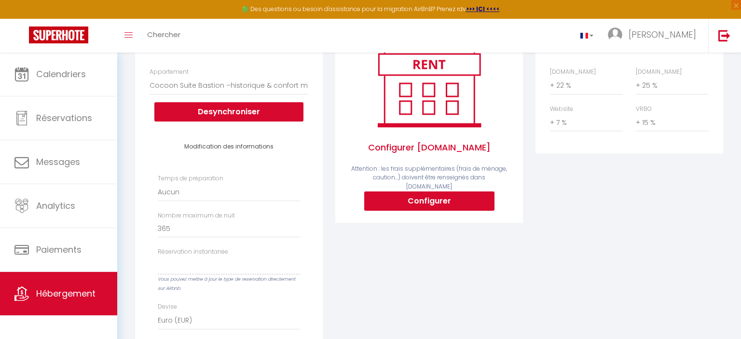
scroll to position [155, 0]
